Goal: Information Seeking & Learning: Find specific fact

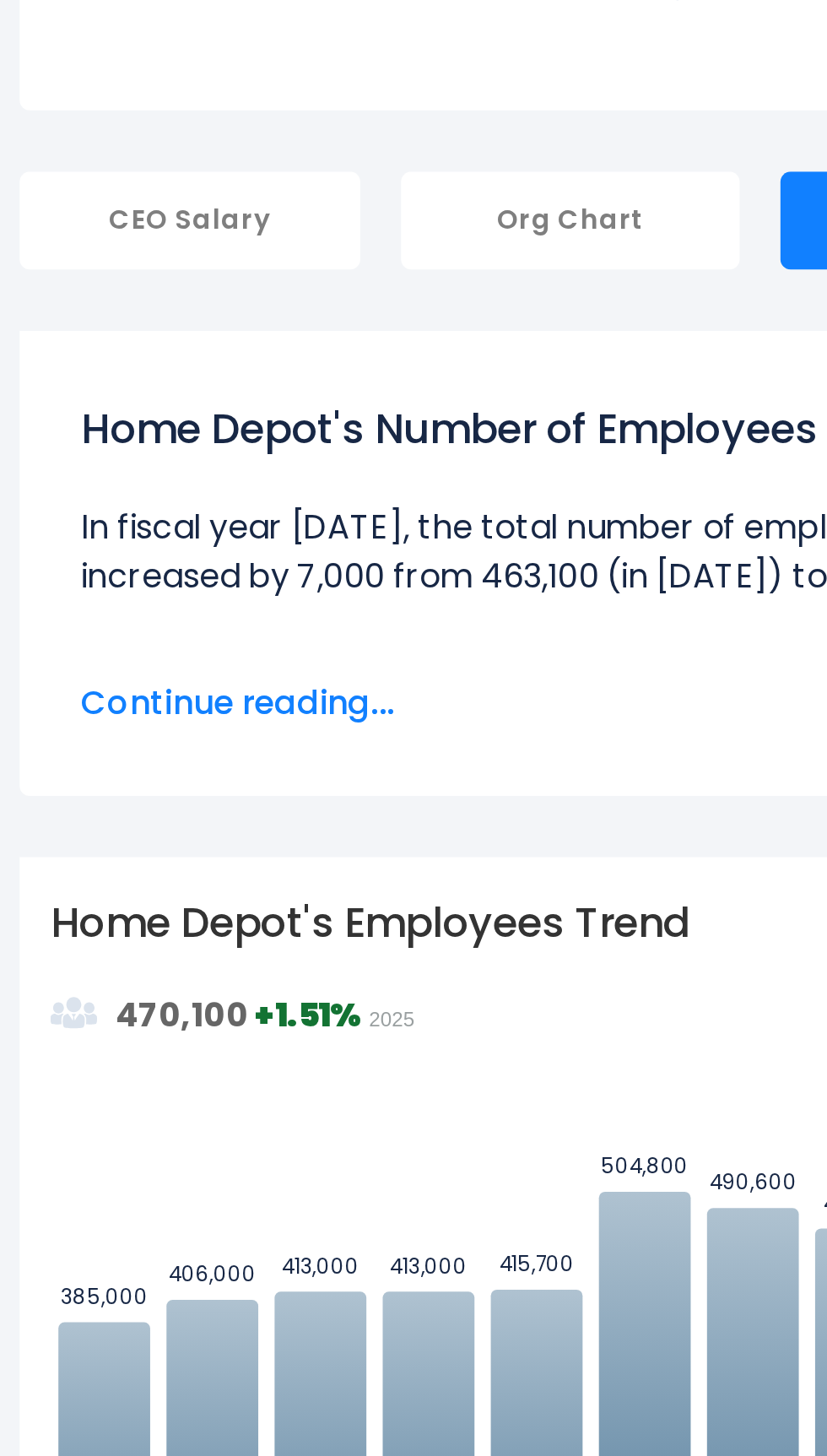
click at [109, 420] on div "CEO Salary" at bounding box center [83, 424] width 141 height 41
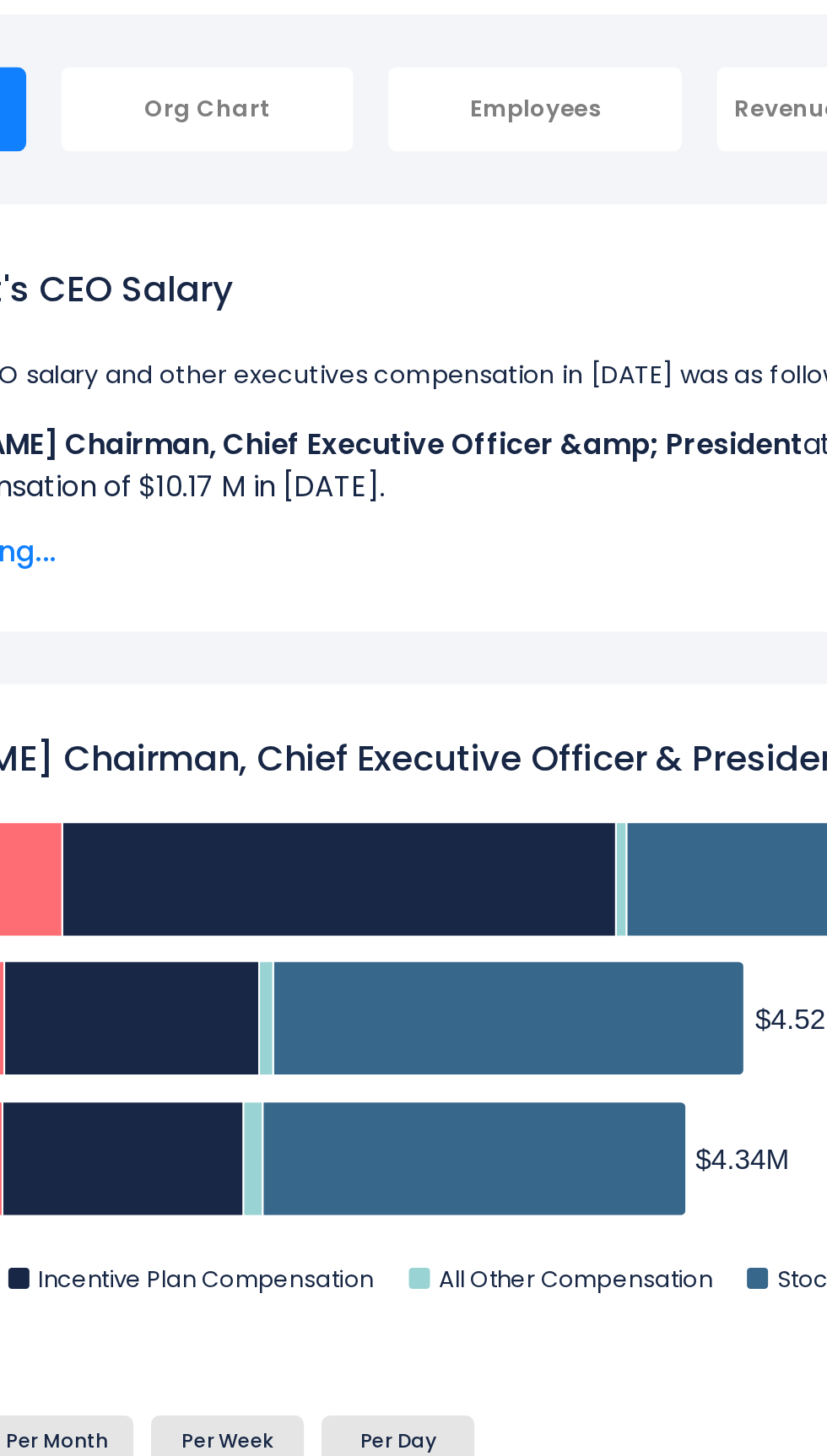
click at [533, 748] on rect "Craig A. Menear Chairman, Chief Executive Officer & President" at bounding box center [414, 862] width 777 height 295
click at [534, 700] on div "Craig A. Menear Chairman, Chief Executive Officer &amp; President Created with …" at bounding box center [414, 972] width 802 height 545
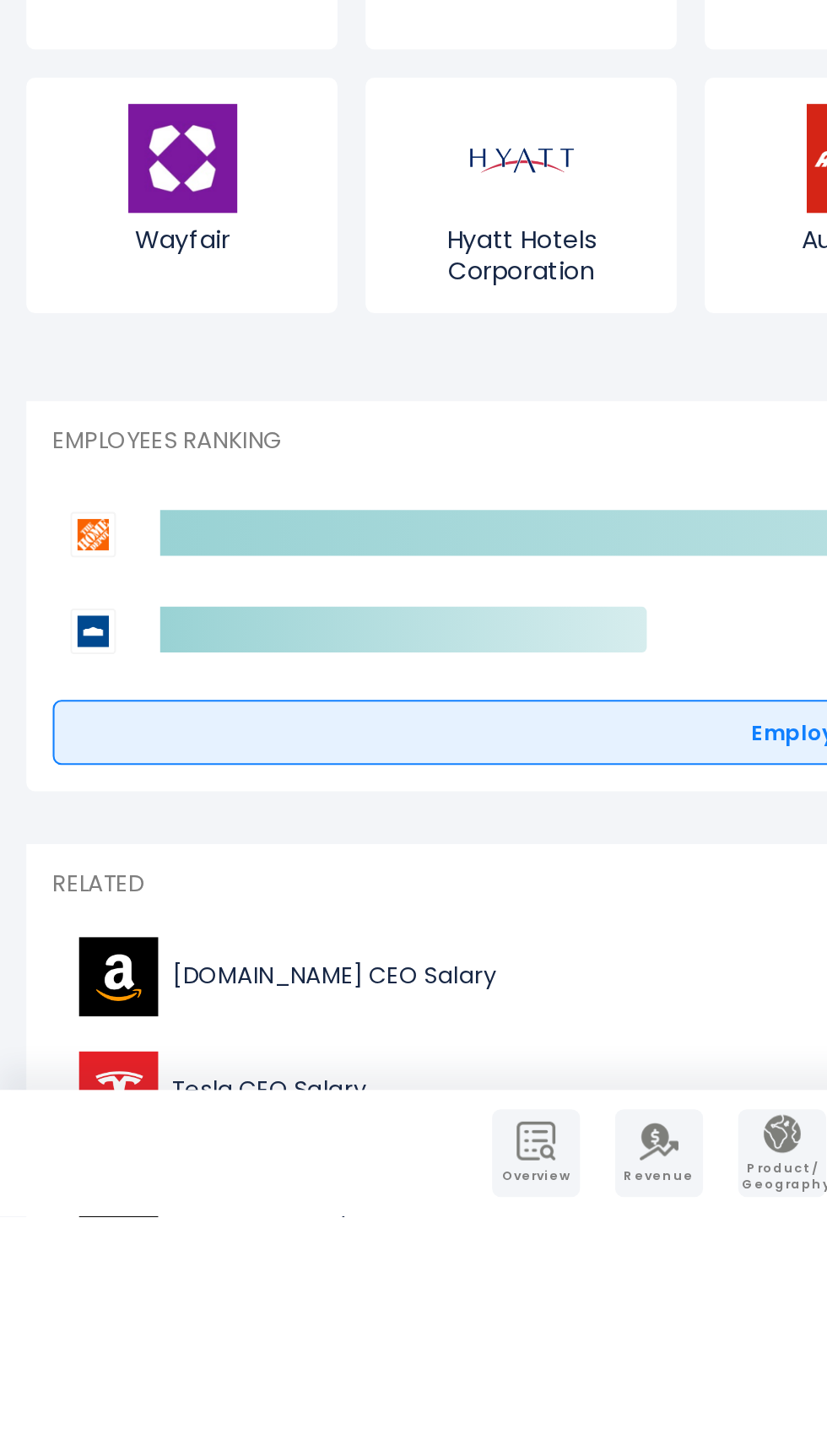
scroll to position [6507, 0]
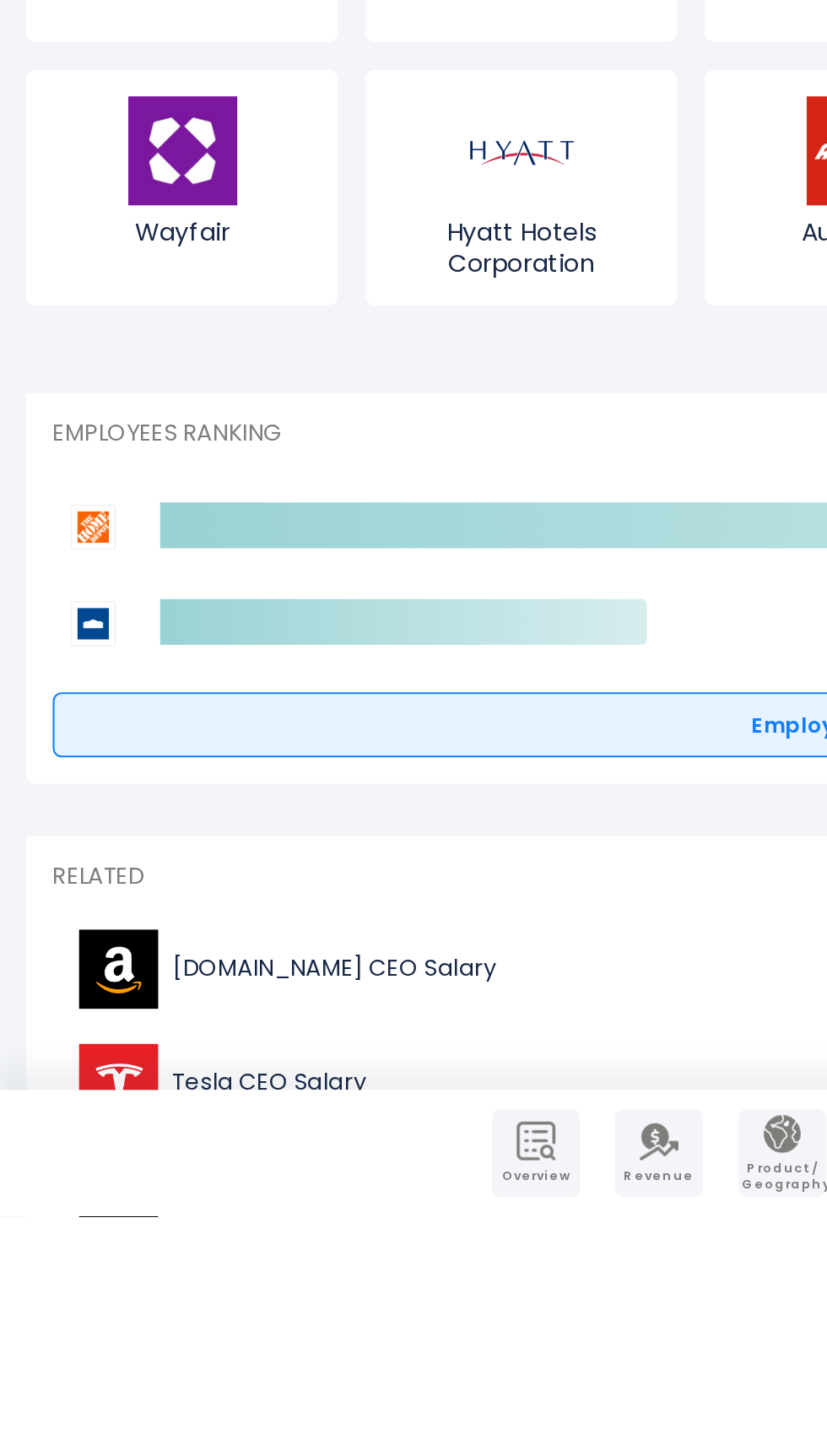
click at [142, 1440] on span "NIKE CEO Salary" at bounding box center [126, 1447] width 87 height 14
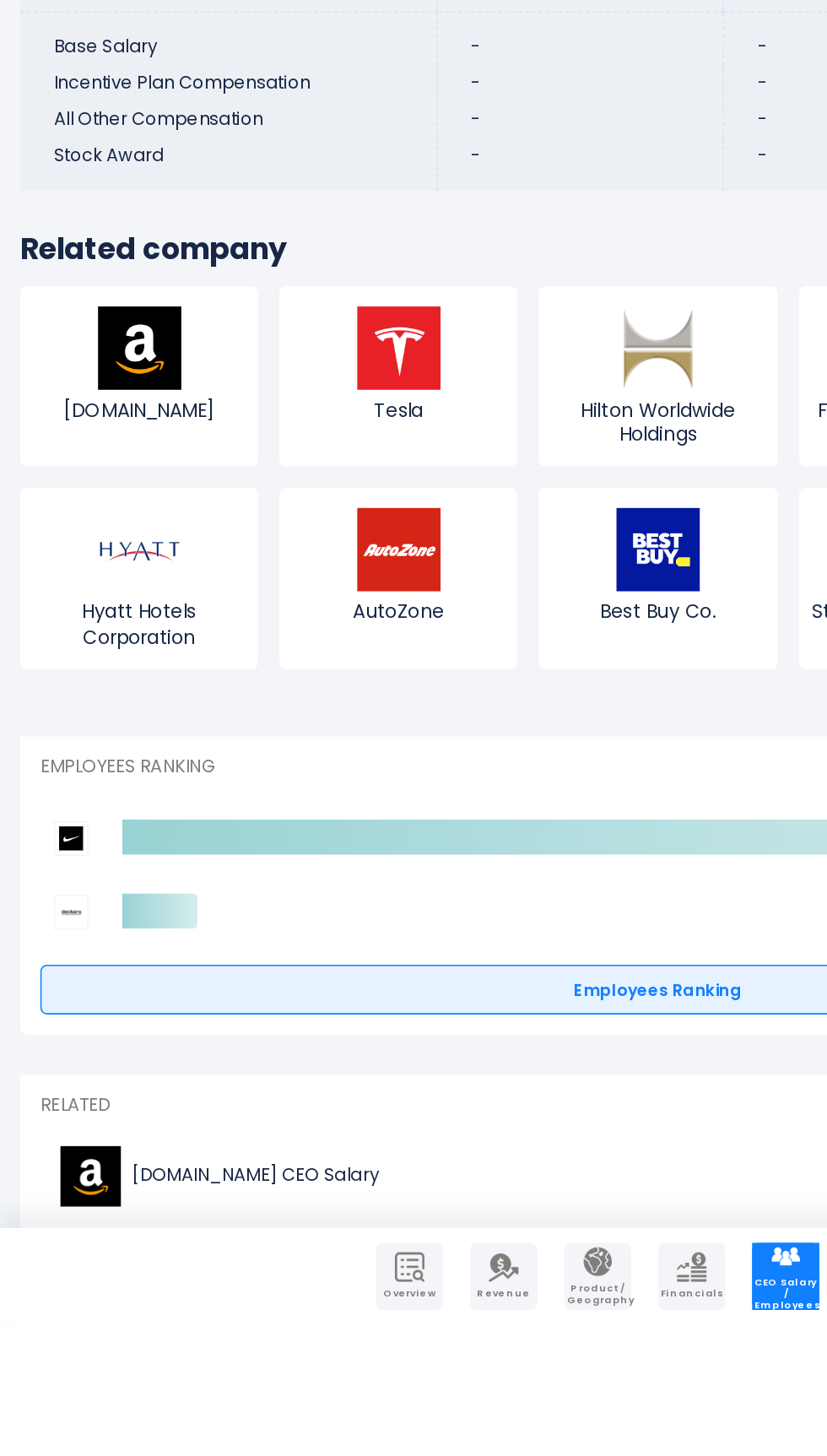
scroll to position [7010, 0]
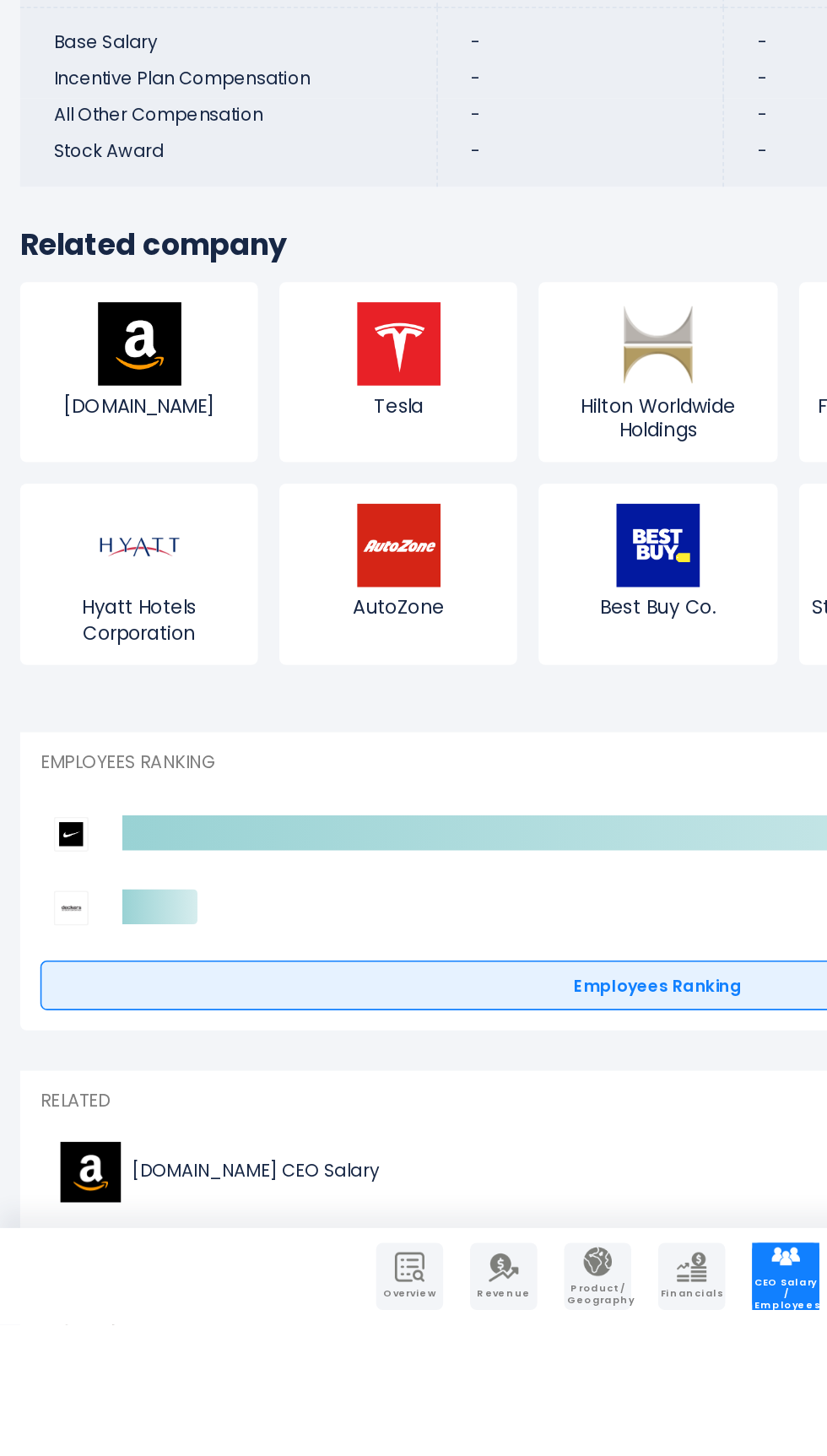
click at [435, 940] on img at bounding box center [414, 967] width 53 height 53
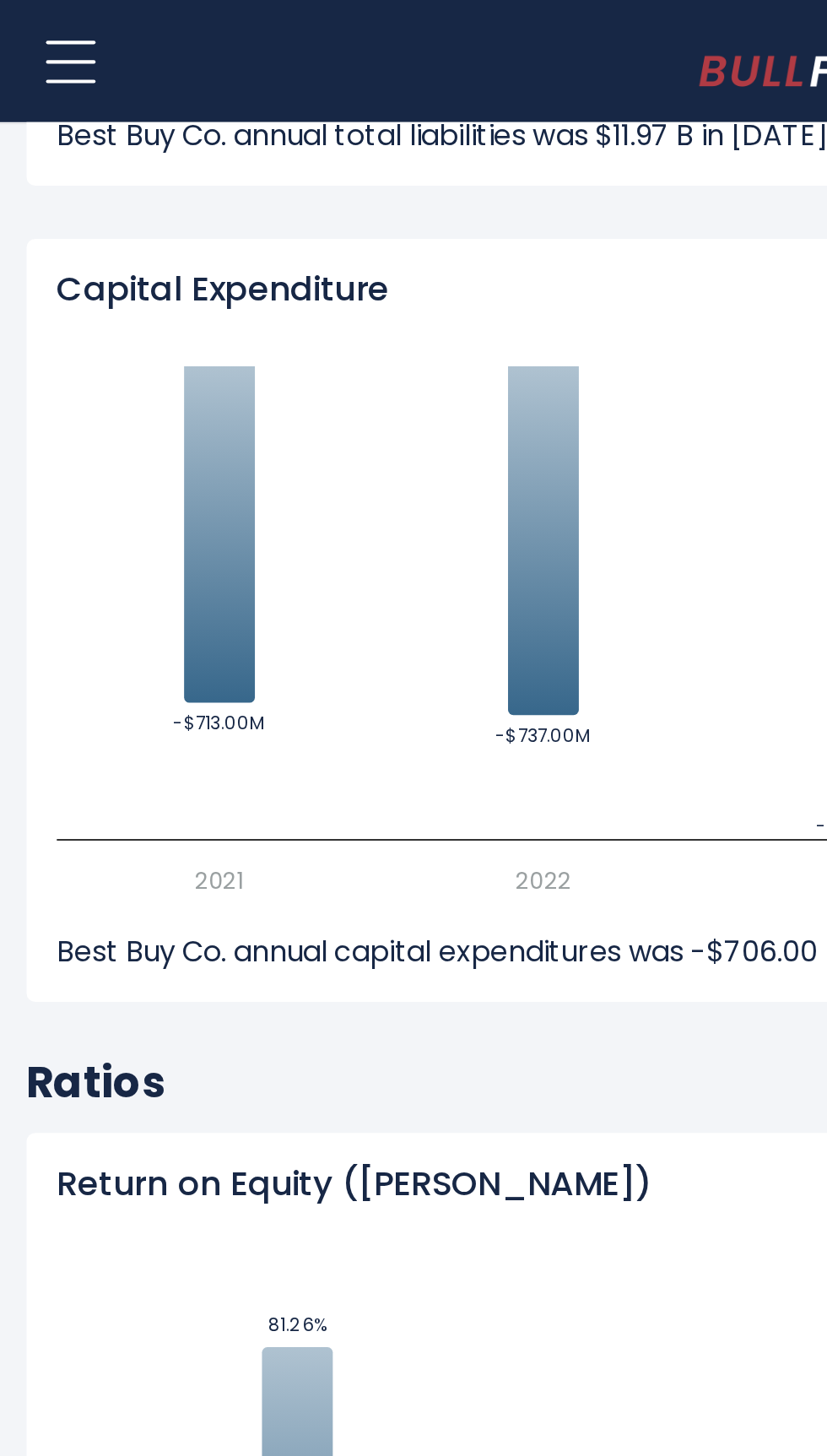
scroll to position [6629, 0]
